Goal: Find specific page/section: Find specific page/section

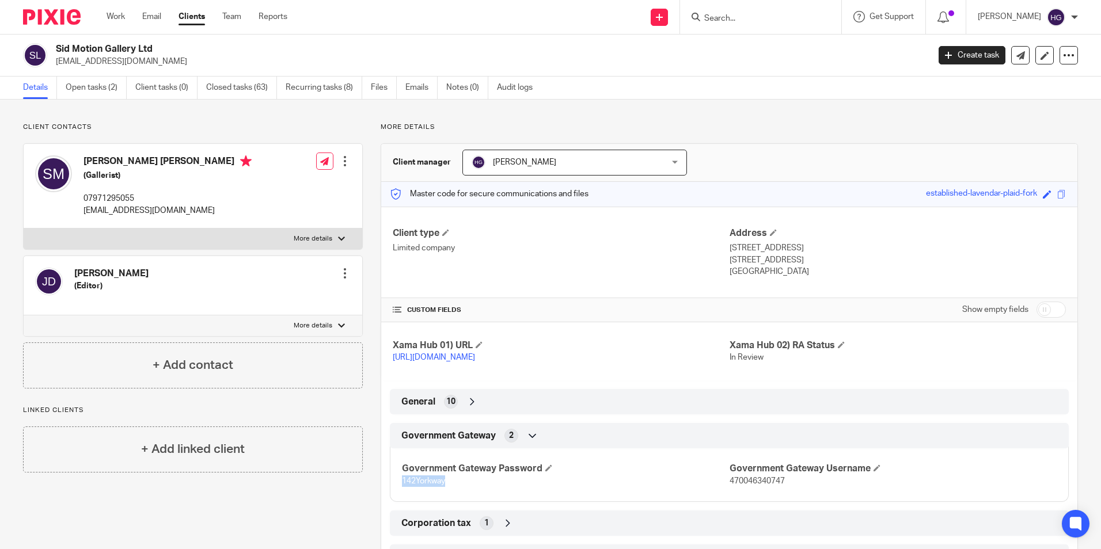
scroll to position [113, 0]
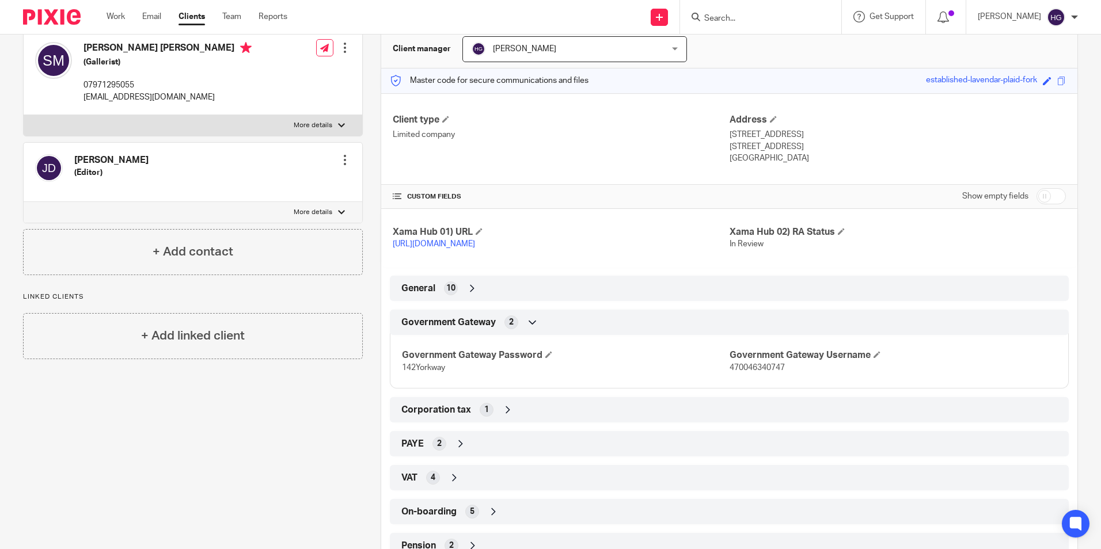
click at [730, 28] on div at bounding box center [760, 17] width 161 height 34
click at [742, 18] on input "Search" at bounding box center [755, 19] width 104 height 10
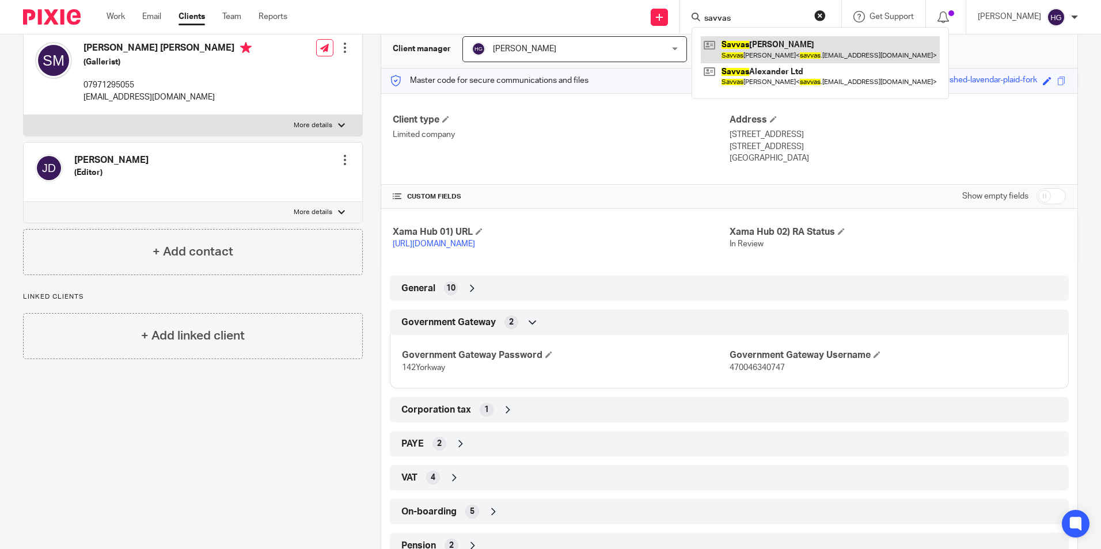
type input "savvas"
click at [755, 50] on link at bounding box center [820, 49] width 239 height 26
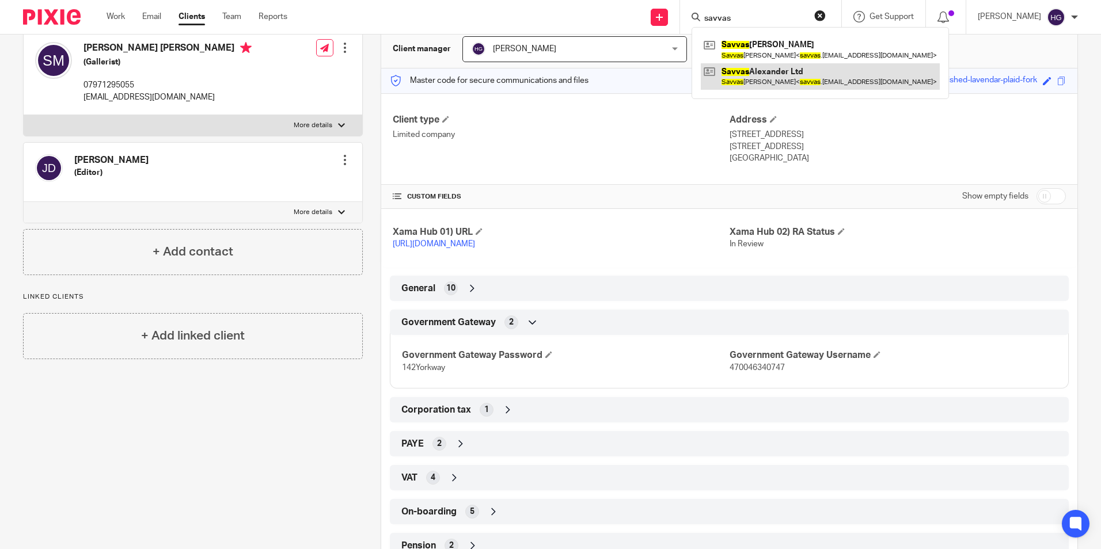
click at [759, 76] on link at bounding box center [820, 76] width 239 height 26
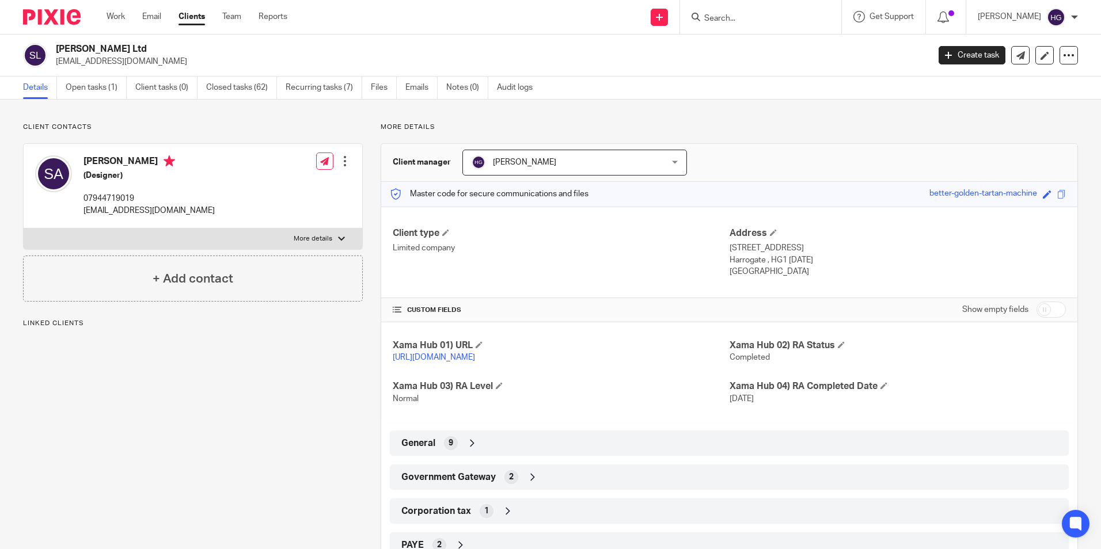
scroll to position [87, 0]
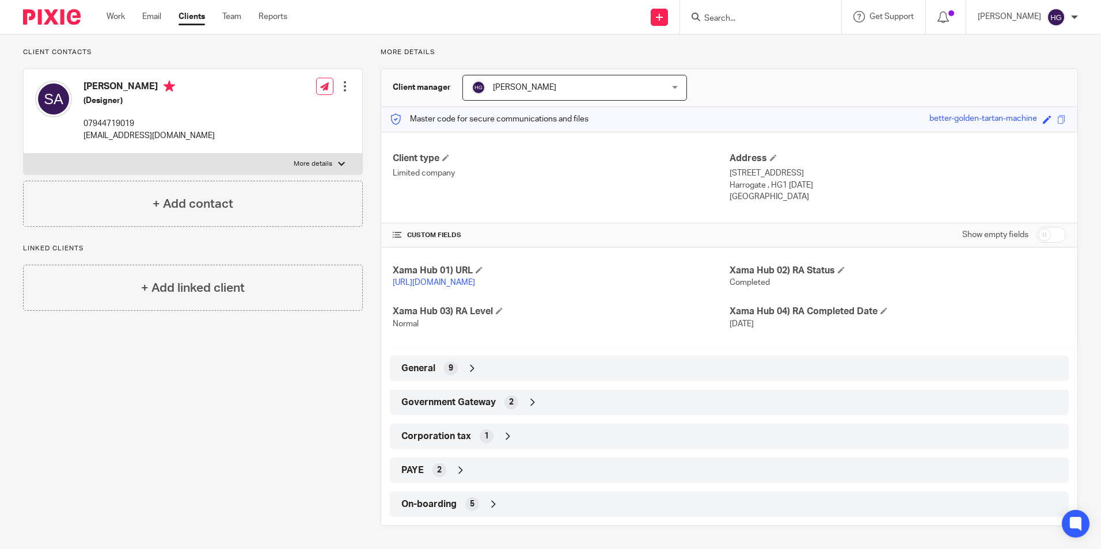
click at [714, 359] on div "General 9" at bounding box center [729, 369] width 662 height 20
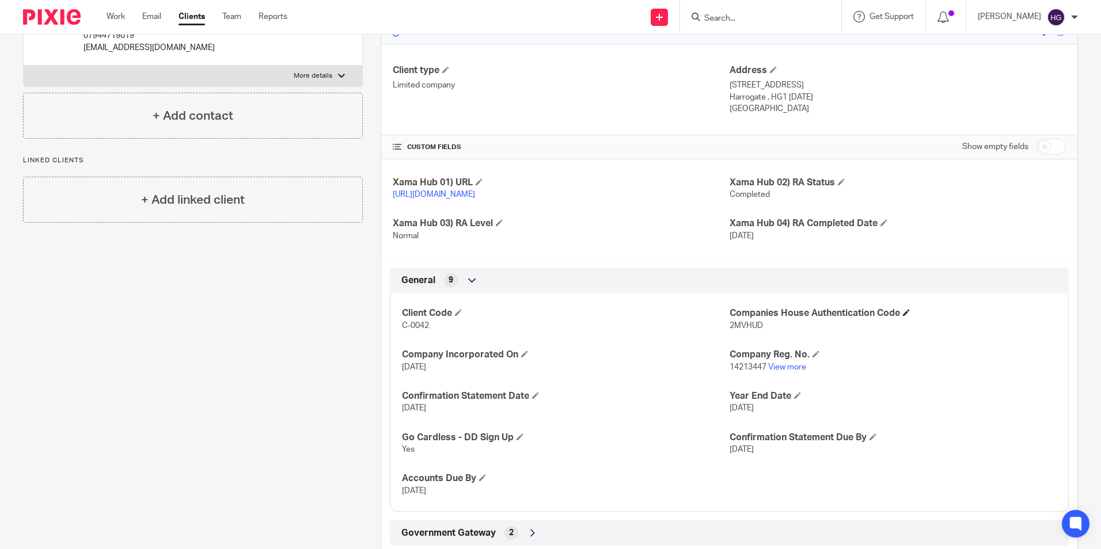
scroll to position [170, 0]
